Goal: Find specific page/section: Find specific page/section

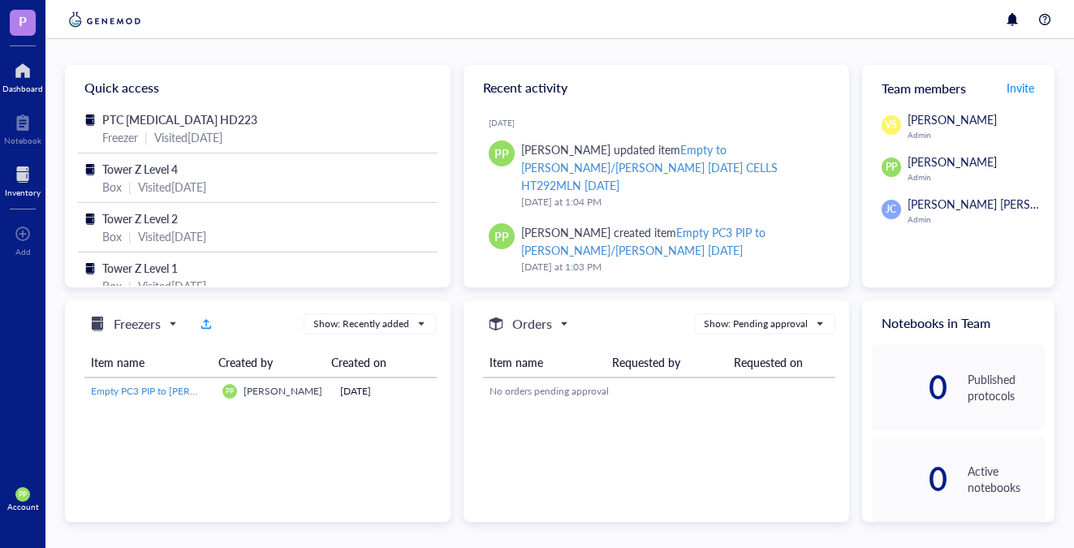
click at [23, 183] on div at bounding box center [23, 175] width 36 height 26
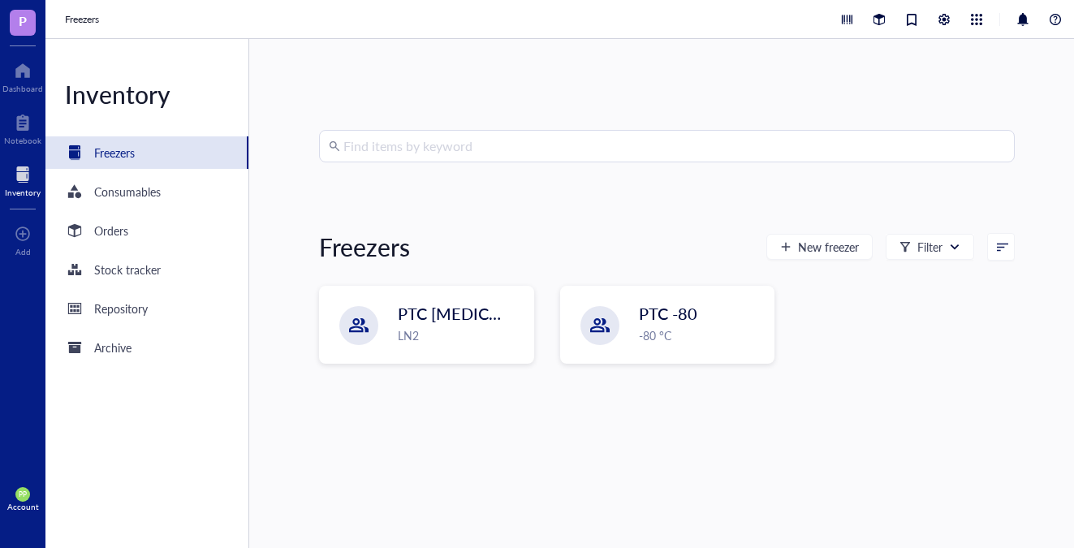
click at [477, 136] on input "search" at bounding box center [673, 146] width 661 height 31
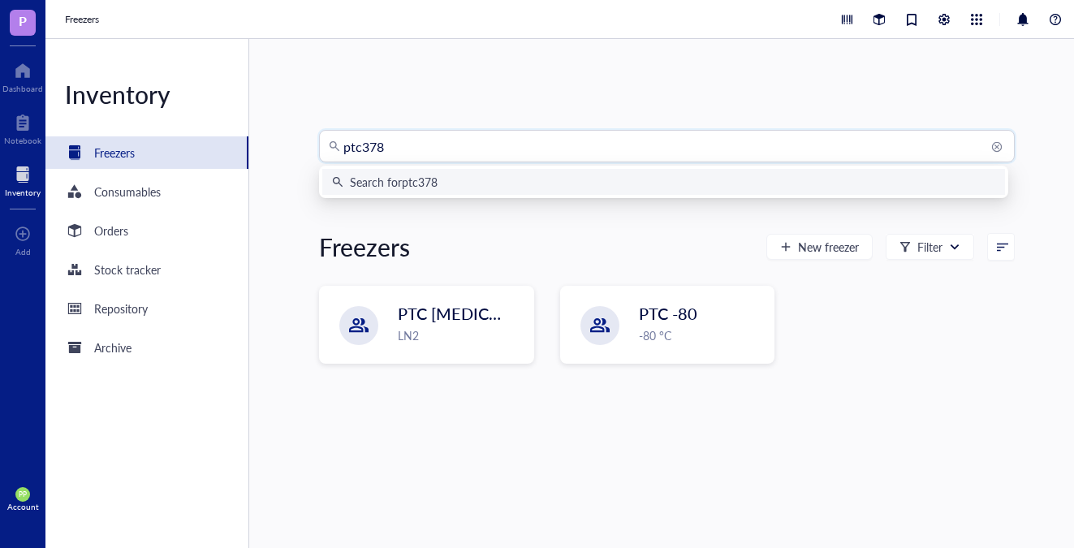
type input "ptc3781"
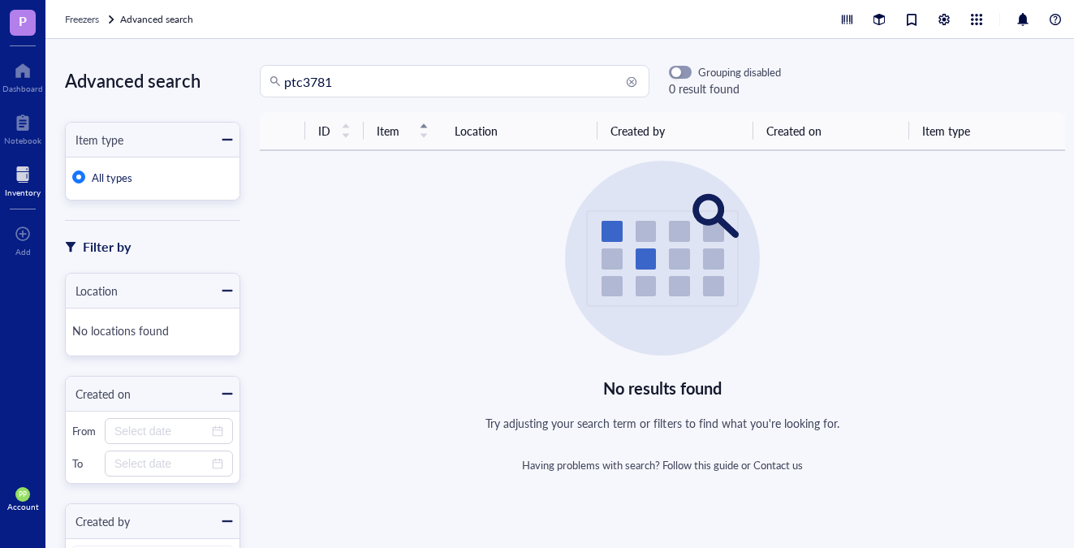
click at [438, 83] on input "ptc3781" at bounding box center [461, 81] width 355 height 31
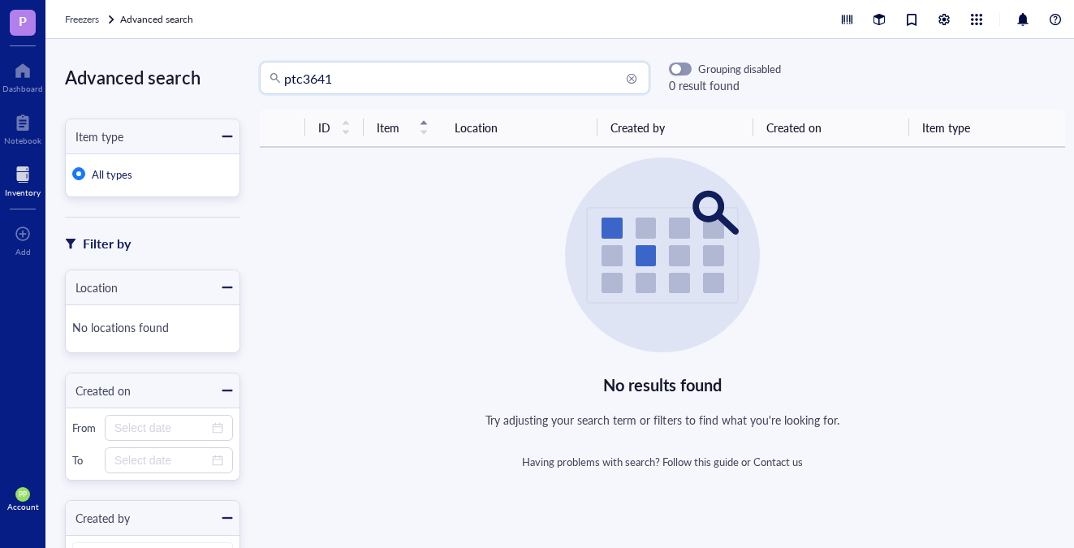
type input "ptc3641"
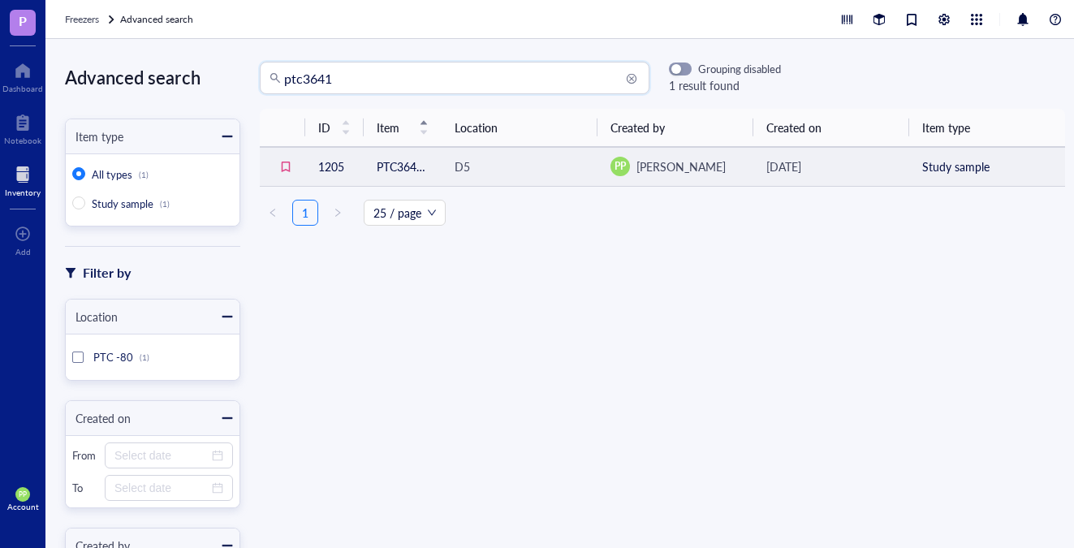
click at [454, 162] on div "D5" at bounding box center [461, 166] width 15 height 18
click at [390, 164] on td "PTC3641 CR0068 p3 transduced/CD4 enrich. #1597" at bounding box center [403, 166] width 78 height 39
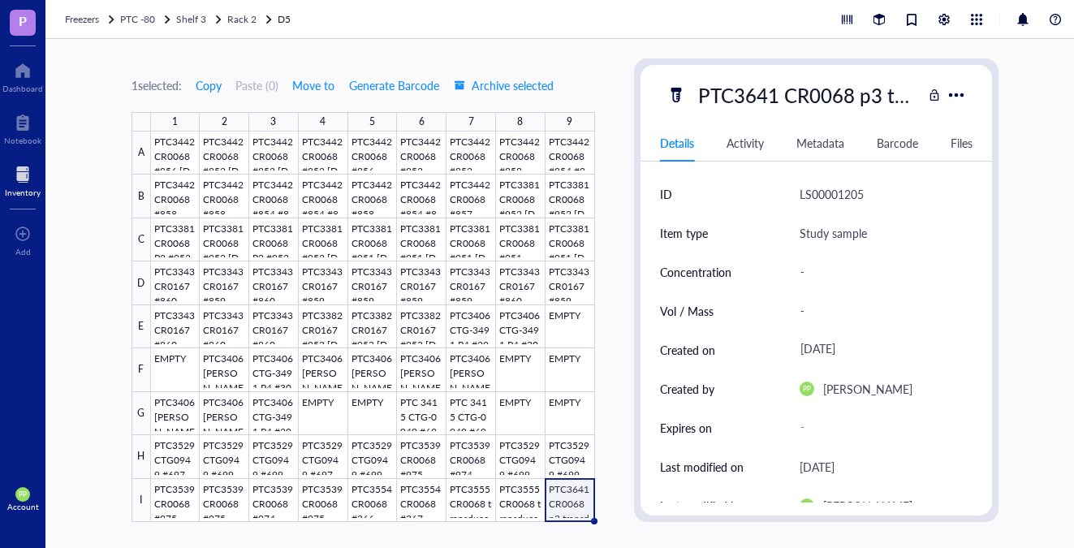
click at [566, 507] on div at bounding box center [373, 326] width 444 height 390
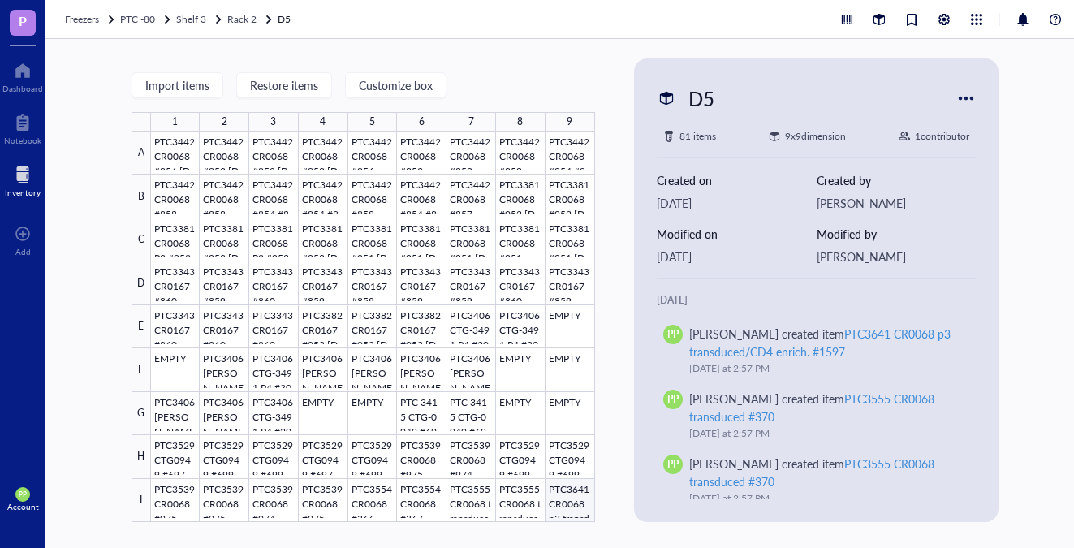
click at [569, 493] on div at bounding box center [373, 326] width 444 height 390
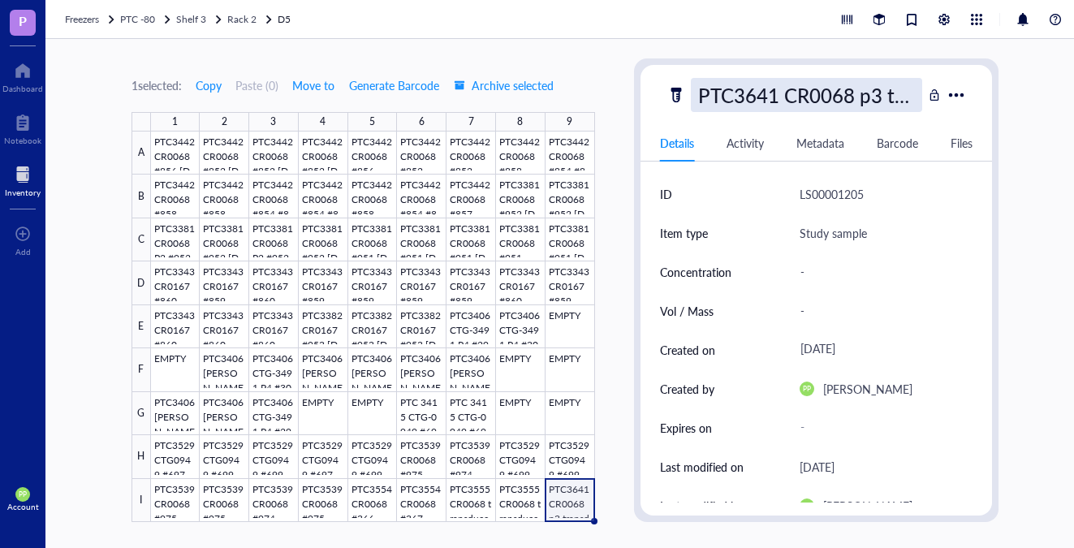
click at [820, 88] on div "PTC3641 CR0068 p3 transduced/CD4 enrich. #1597" at bounding box center [807, 95] width 232 height 34
click at [773, 100] on input "PTC3641 CR0068 p3 transduced/CD4 enrich. #1597" at bounding box center [806, 95] width 230 height 32
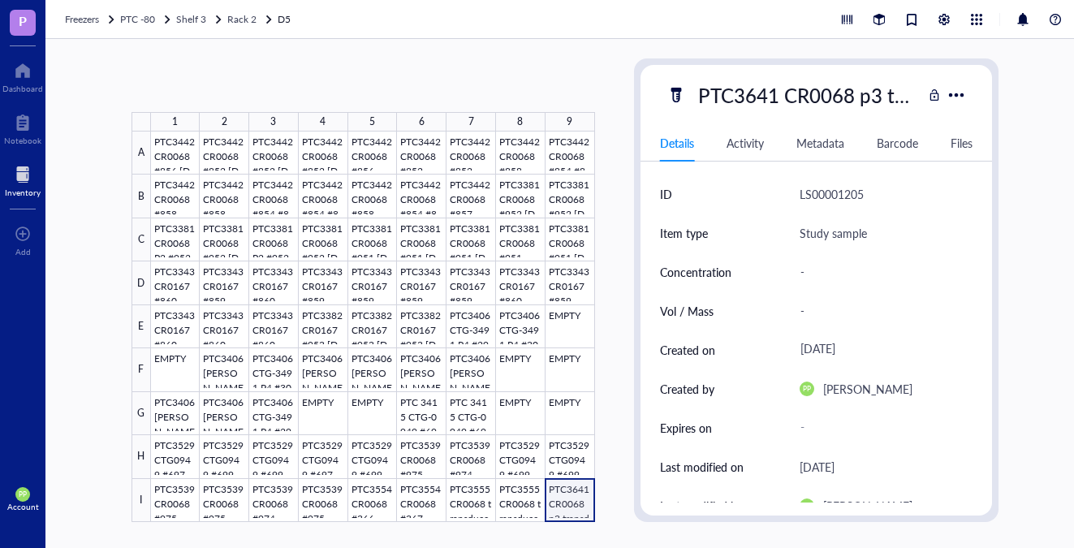
click at [566, 488] on div at bounding box center [373, 326] width 444 height 390
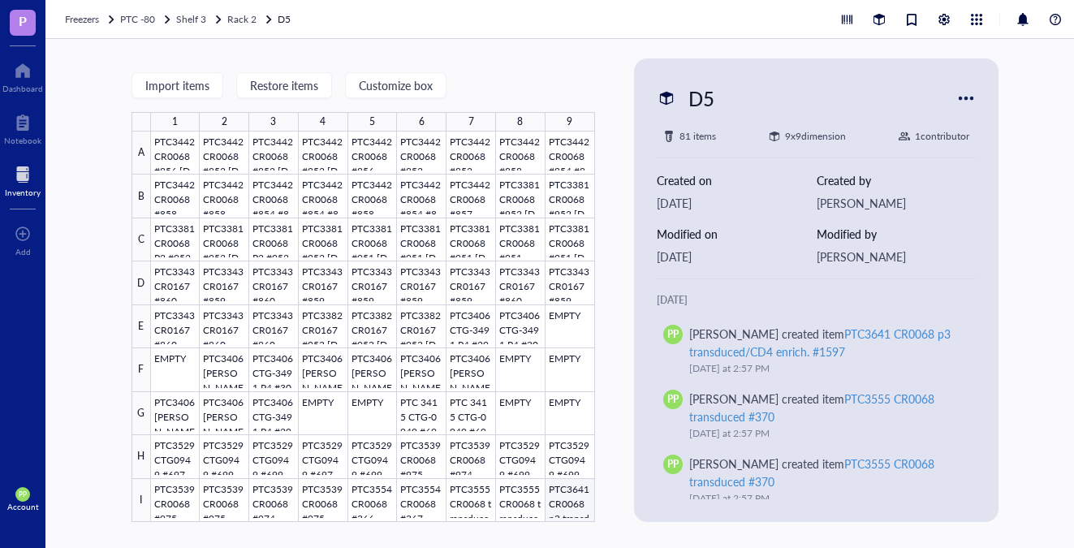
click at [566, 488] on div at bounding box center [373, 326] width 444 height 390
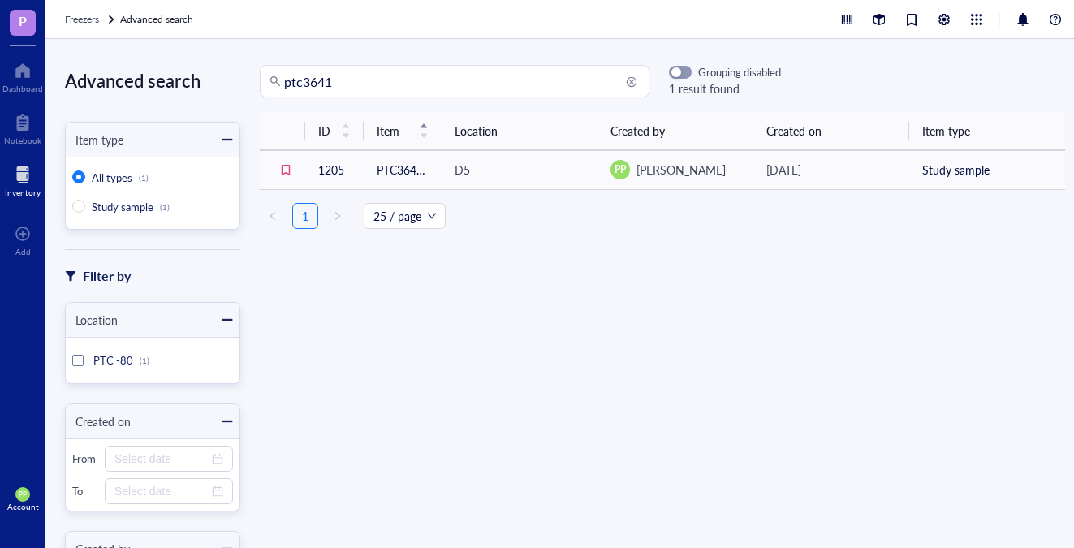
click at [347, 83] on input "ptc3641" at bounding box center [461, 81] width 355 height 31
type input "ptc3753"
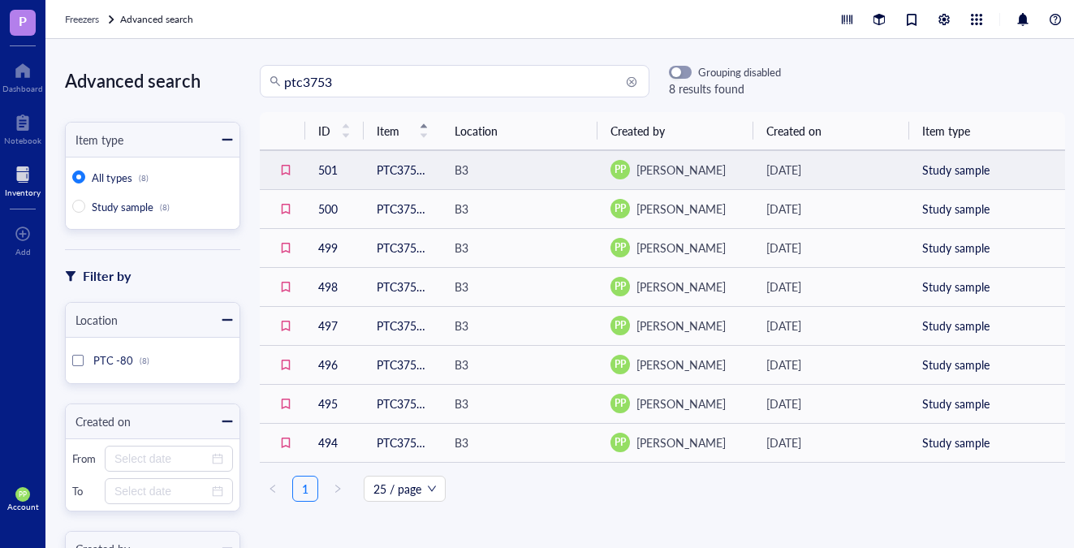
click at [411, 177] on td "PTC3753 [PERSON_NAME] CR0167CD4+ p4" at bounding box center [403, 169] width 78 height 39
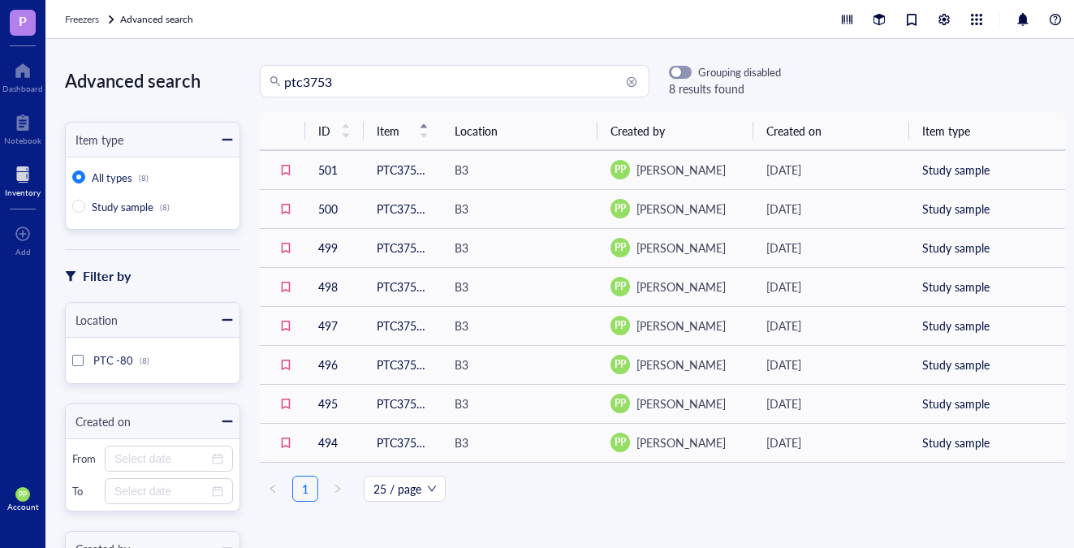
click at [338, 80] on input "ptc3753" at bounding box center [461, 81] width 355 height 31
type input "ptc3641"
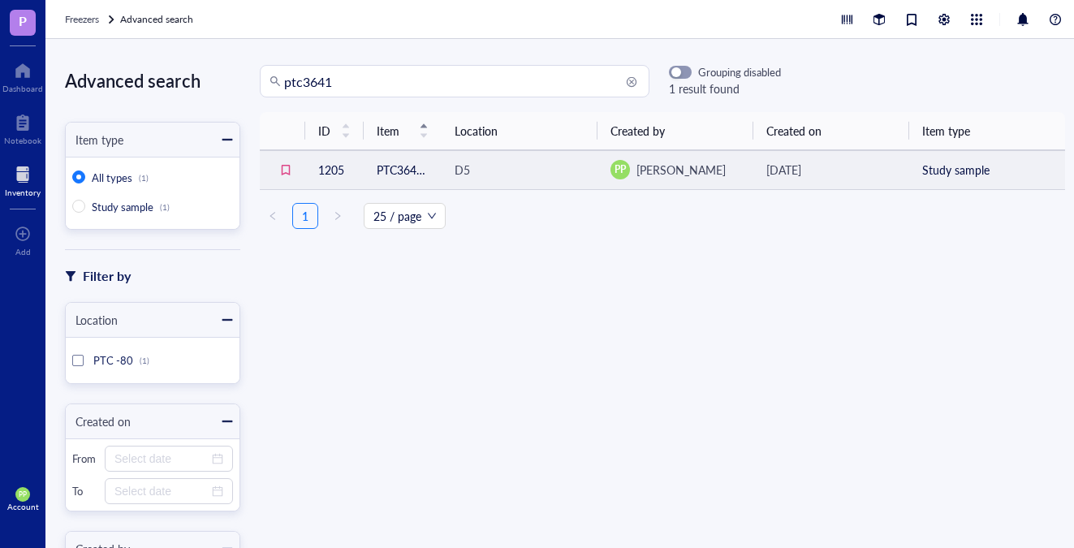
click at [420, 169] on td "PTC3641 CR0068 p3 transduced/CD4 enrich. #1597" at bounding box center [403, 169] width 78 height 39
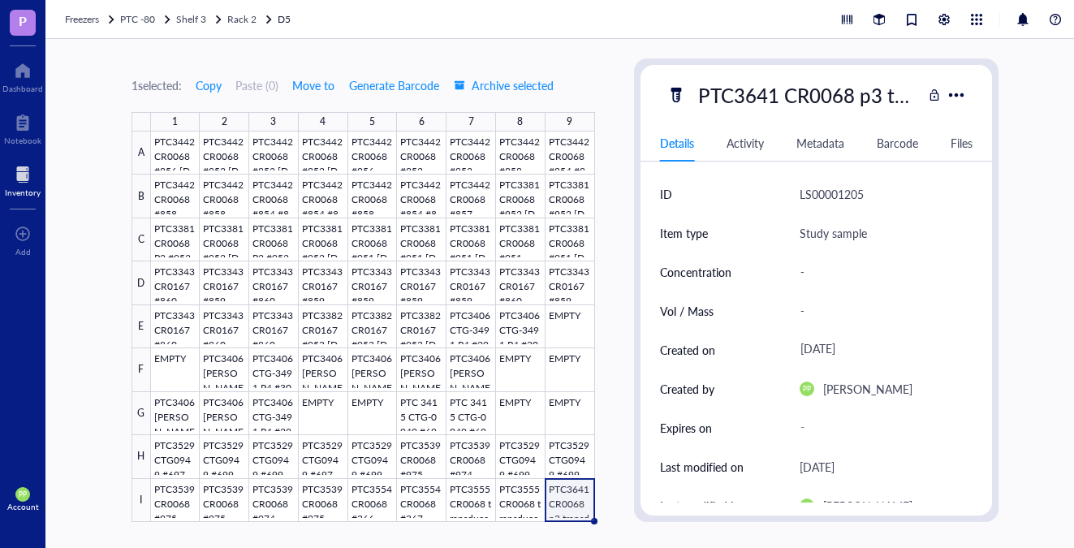
click at [23, 175] on div at bounding box center [23, 175] width 36 height 26
